Goal: Task Accomplishment & Management: Manage account settings

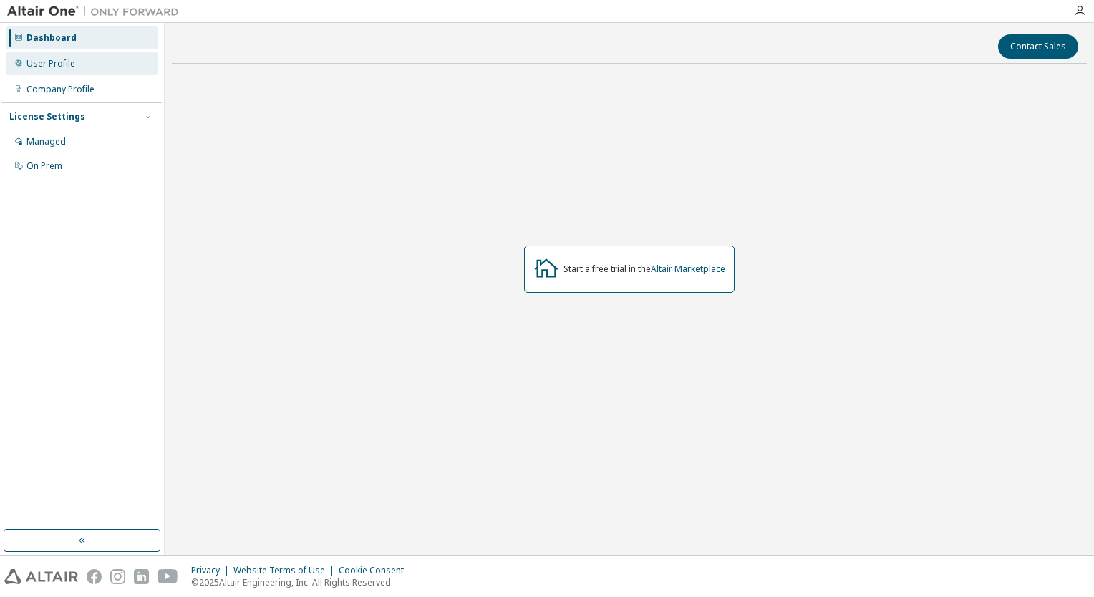
click at [88, 63] on div "User Profile" at bounding box center [82, 63] width 152 height 23
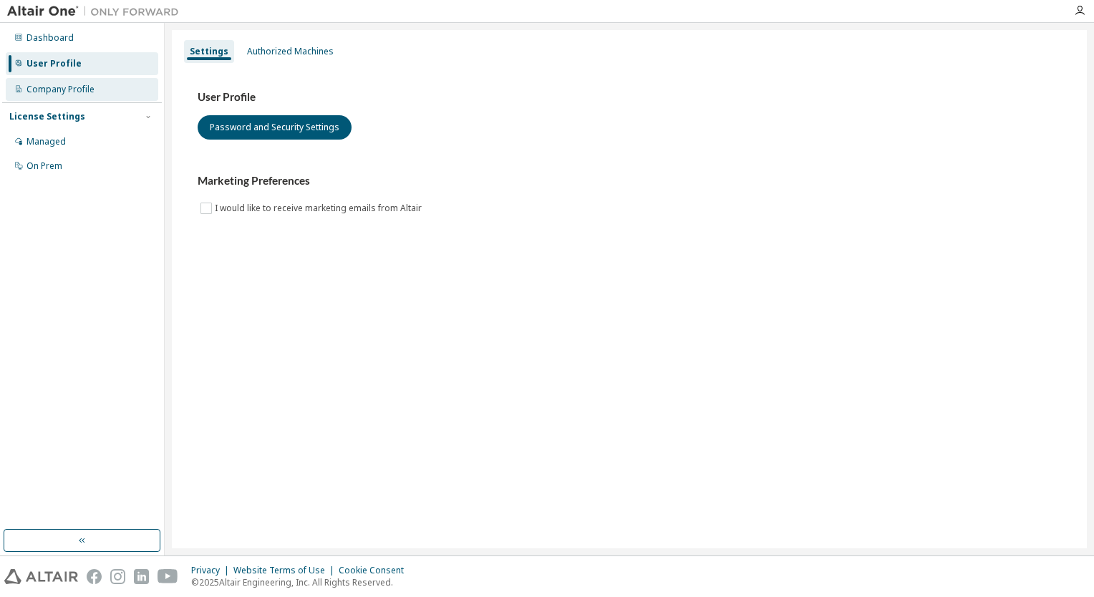
click at [97, 89] on div "Company Profile" at bounding box center [82, 89] width 152 height 23
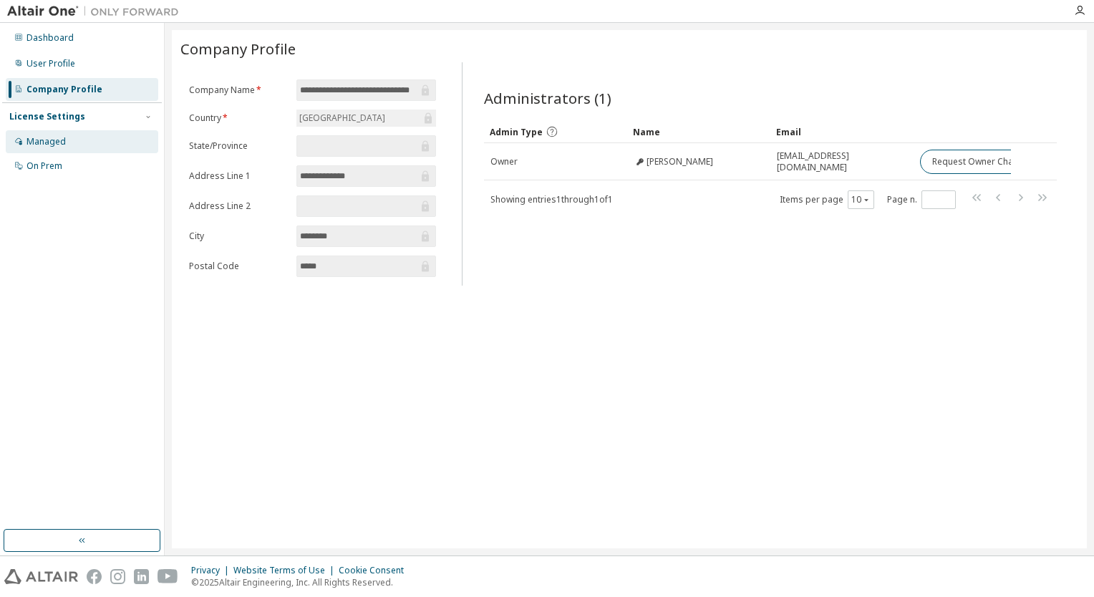
click at [77, 144] on div "Managed" at bounding box center [82, 141] width 152 height 23
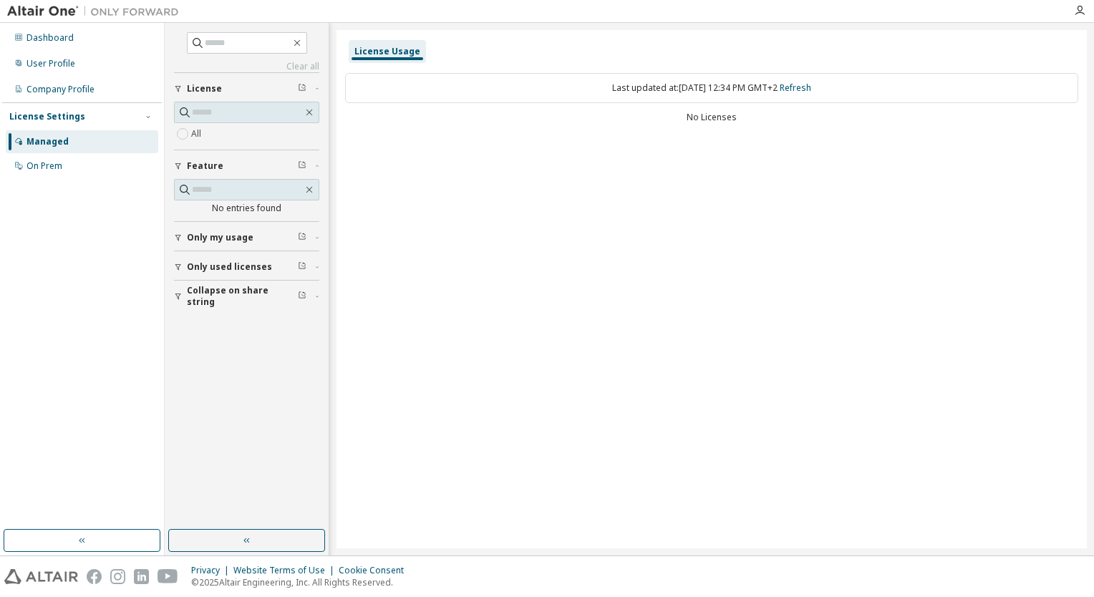
click at [215, 262] on span "Only used licenses" at bounding box center [229, 266] width 85 height 11
click at [204, 269] on span "Only used licenses" at bounding box center [229, 266] width 85 height 11
click at [51, 163] on div "On Prem" at bounding box center [44, 165] width 36 height 11
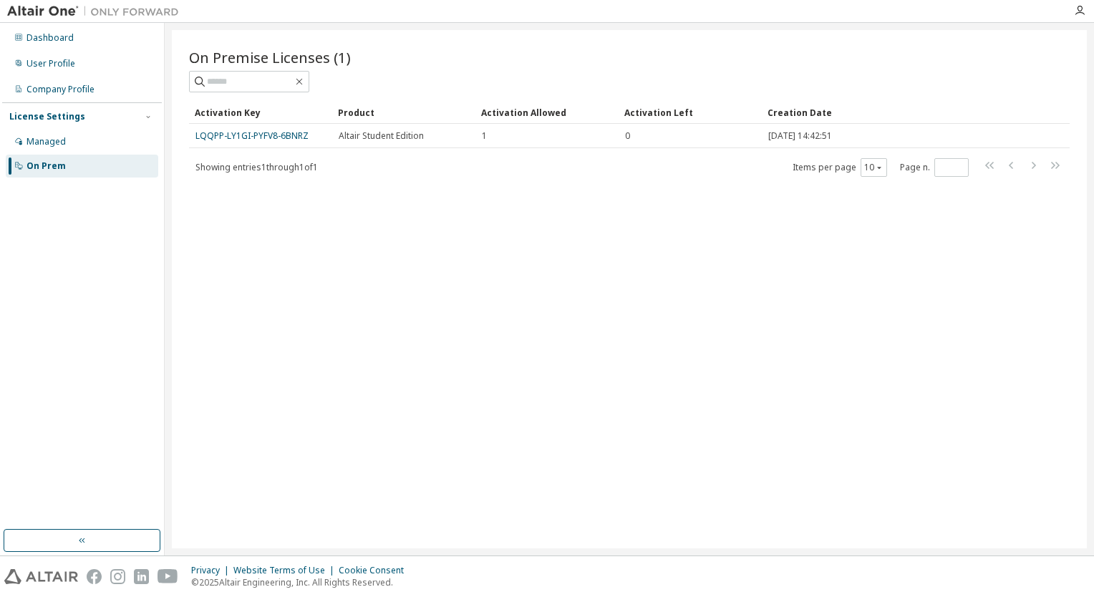
drag, startPoint x: 266, startPoint y: 136, endPoint x: 261, endPoint y: 243, distance: 107.5
click at [261, 243] on div "On Premise Licenses (1) Clear Load Save Save As Field Operator Value Select fil…" at bounding box center [629, 289] width 915 height 518
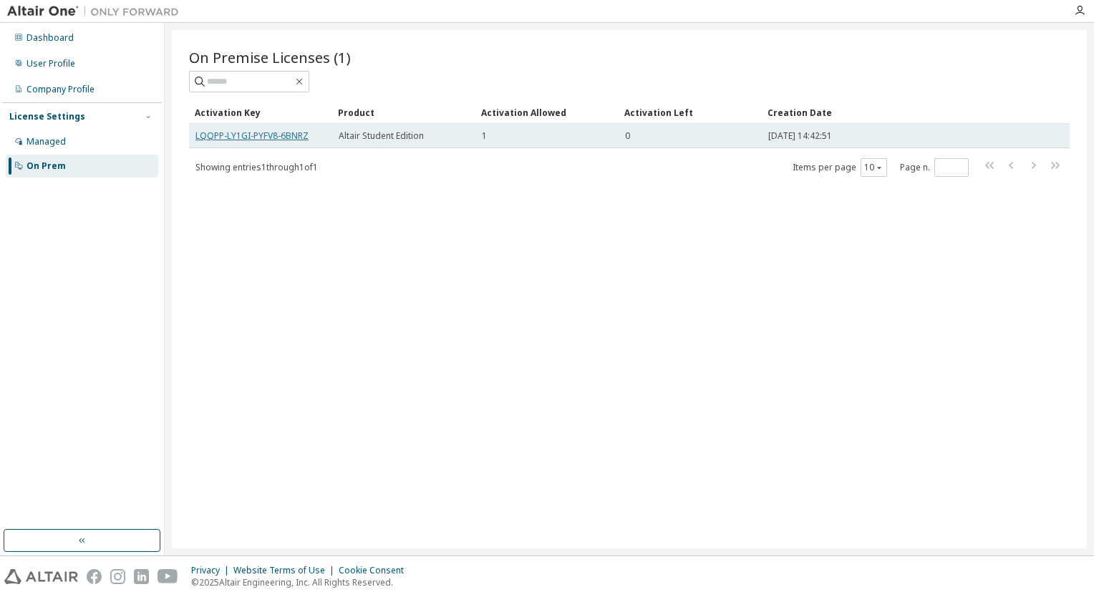
click at [273, 137] on link "LQQPP-LY1GI-PYFV8-6BNRZ" at bounding box center [251, 136] width 113 height 12
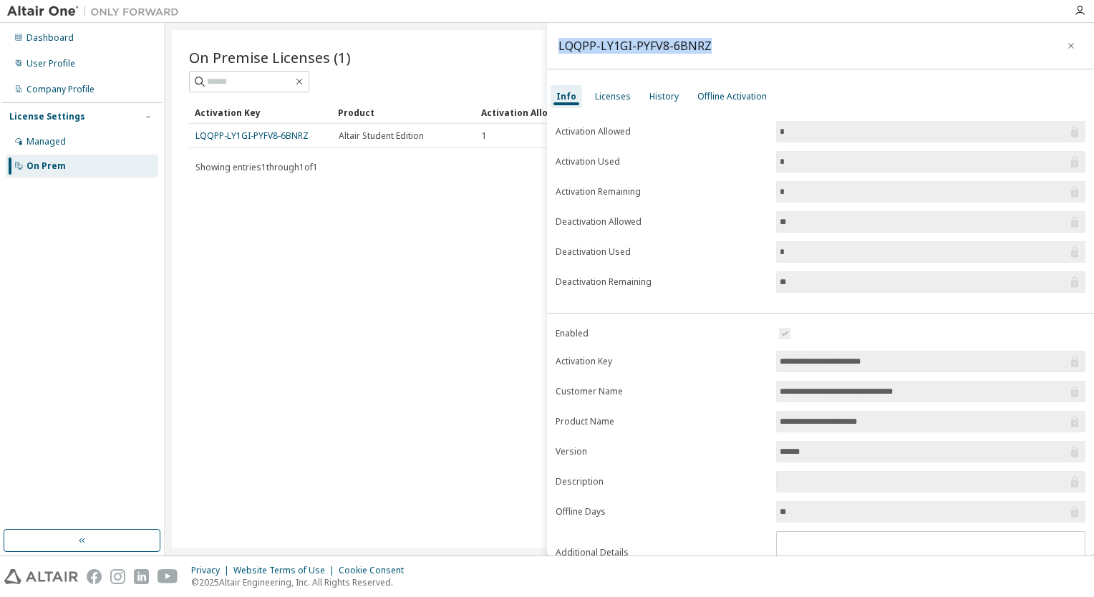
drag, startPoint x: 710, startPoint y: 52, endPoint x: 561, endPoint y: 39, distance: 149.4
click at [561, 39] on div "LQQPP-LY1GI-PYFV8-6BNRZ" at bounding box center [820, 46] width 547 height 47
copy div "LQQPP-LY1GI-PYFV8-6BNRZ"
